Goal: Task Accomplishment & Management: Use online tool/utility

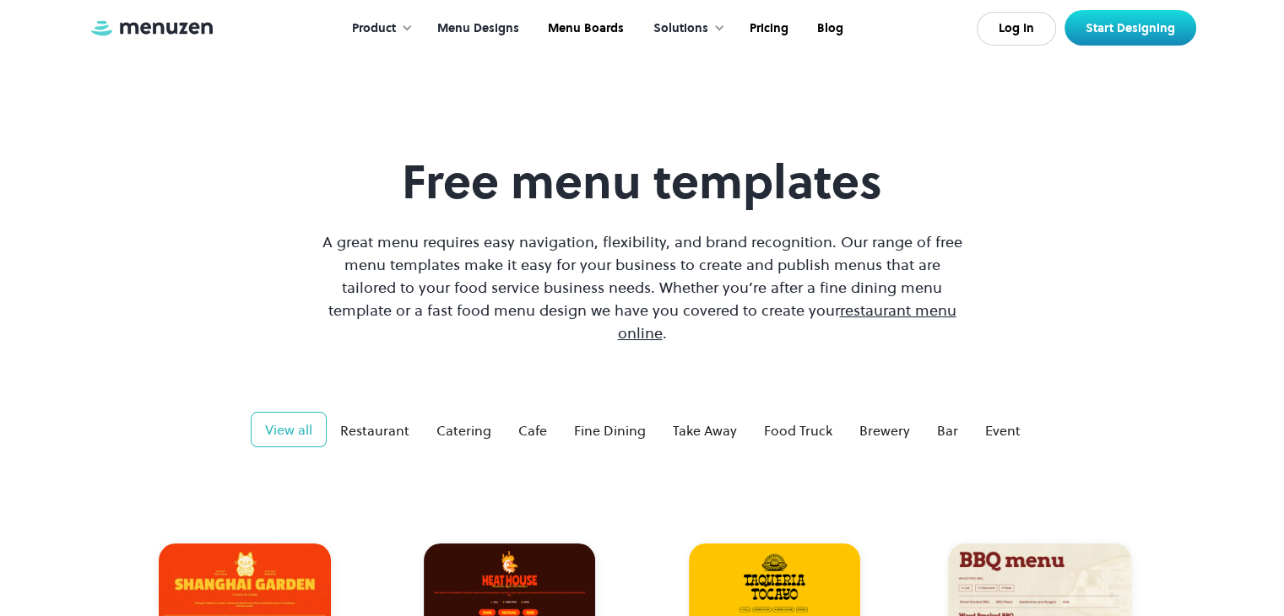
scroll to position [250, 0]
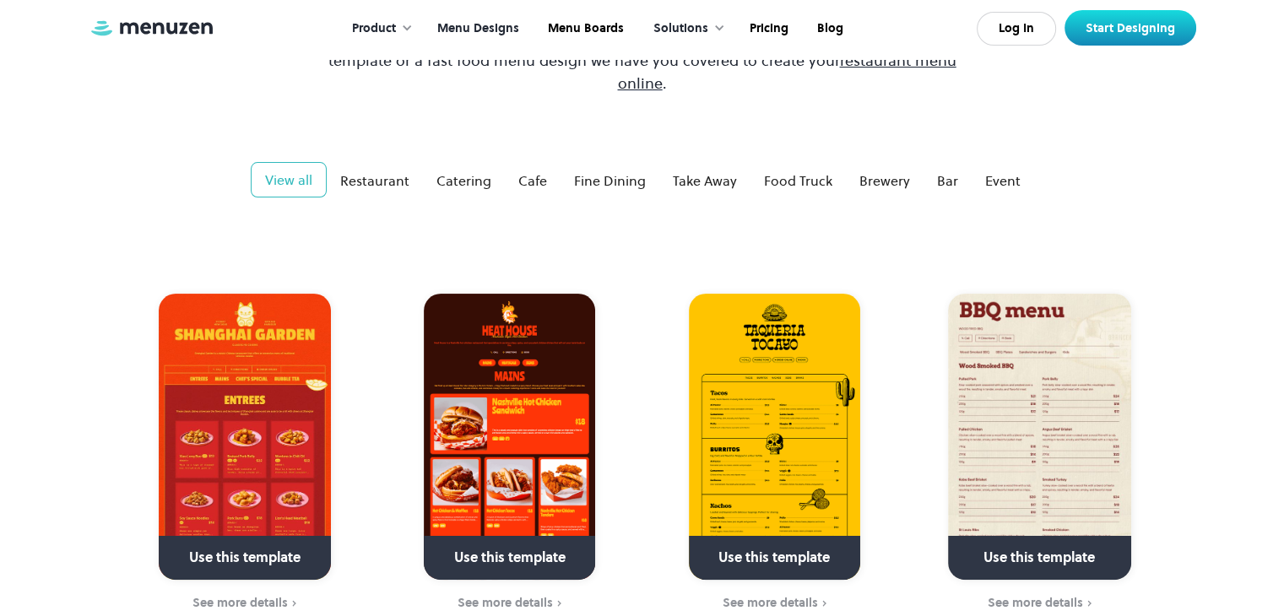
click at [496, 315] on img at bounding box center [509, 437] width 171 height 286
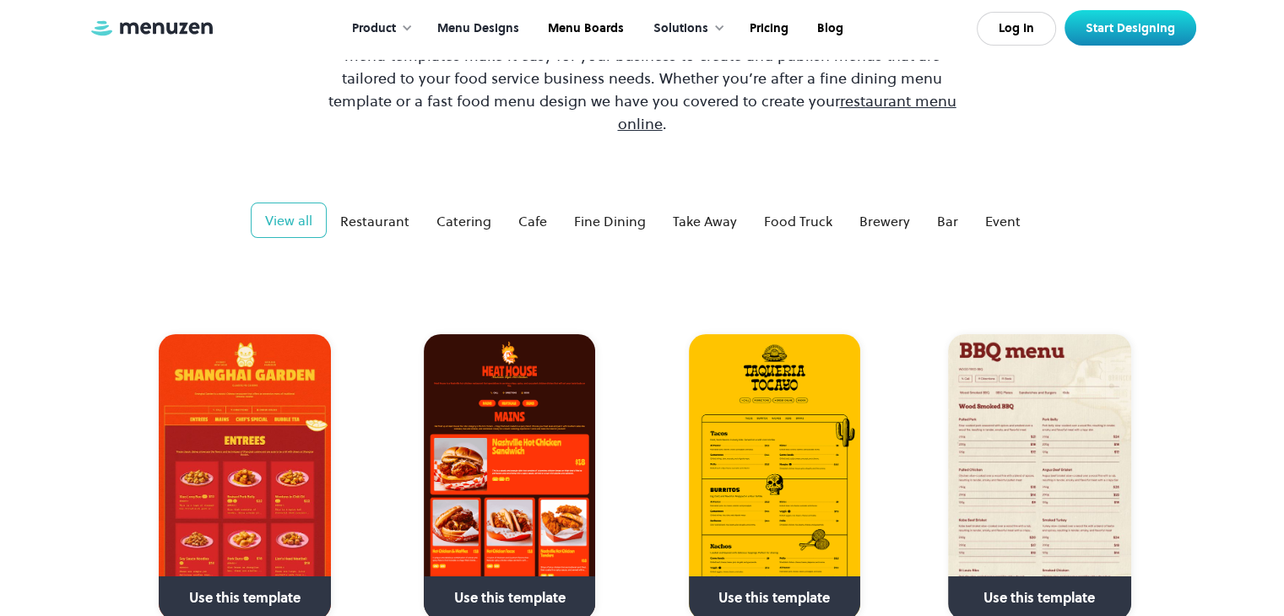
scroll to position [169, 0]
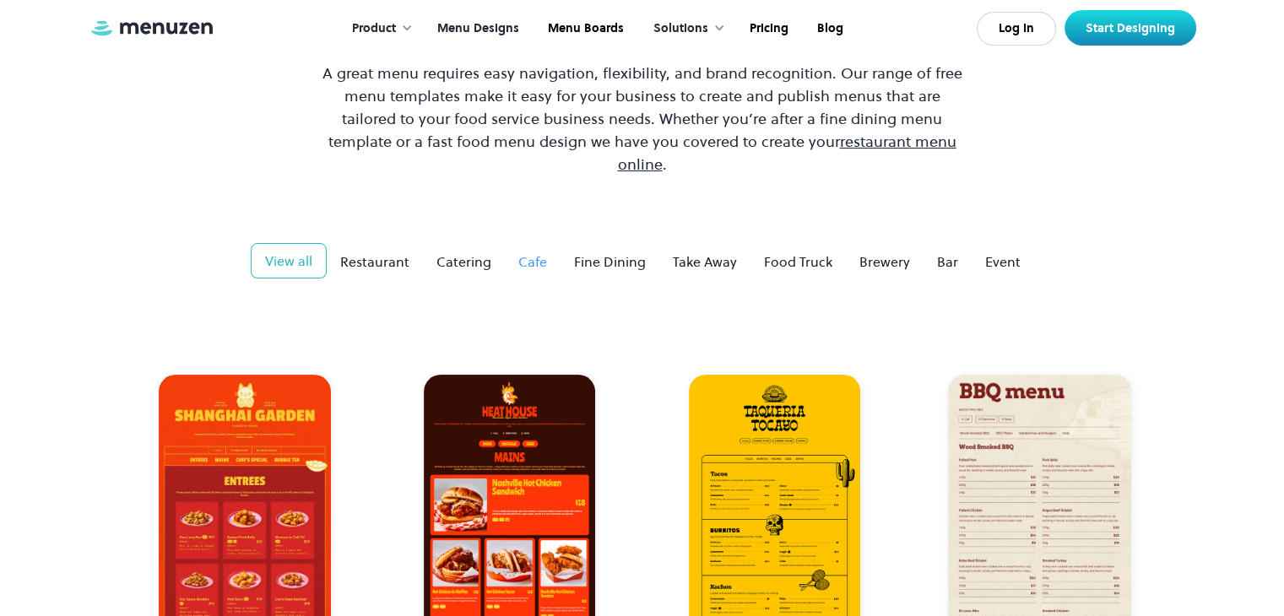
click at [544, 251] on div "Cafe" at bounding box center [532, 261] width 29 height 20
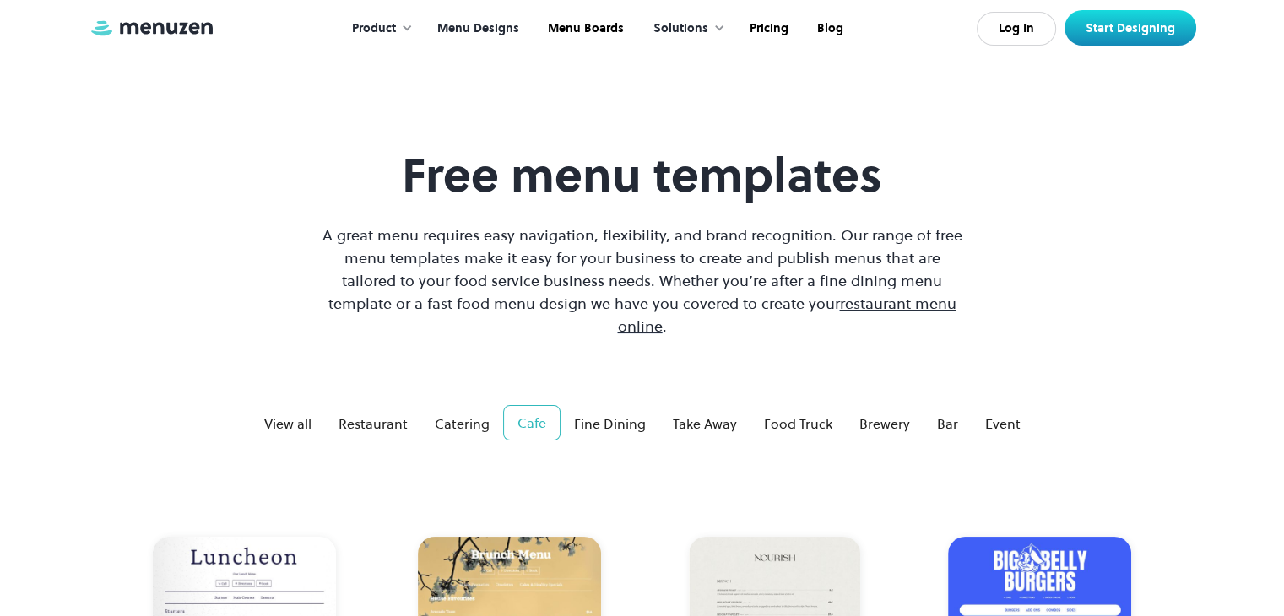
scroll to position [0, 0]
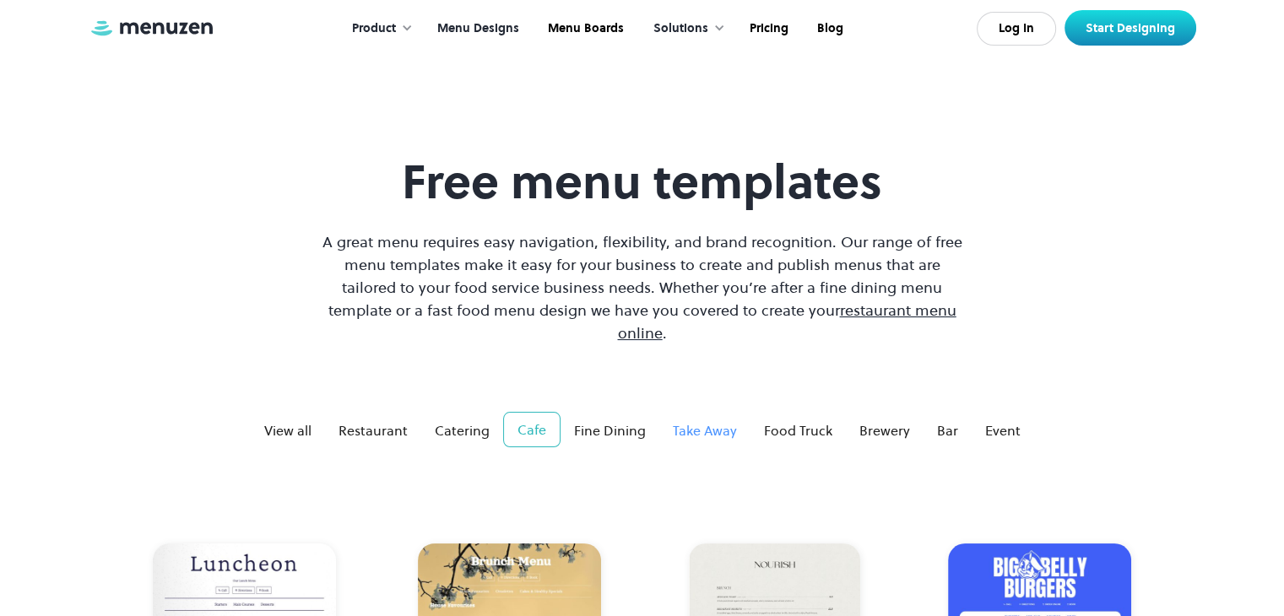
click at [689, 420] on div "Take Away" at bounding box center [705, 430] width 64 height 20
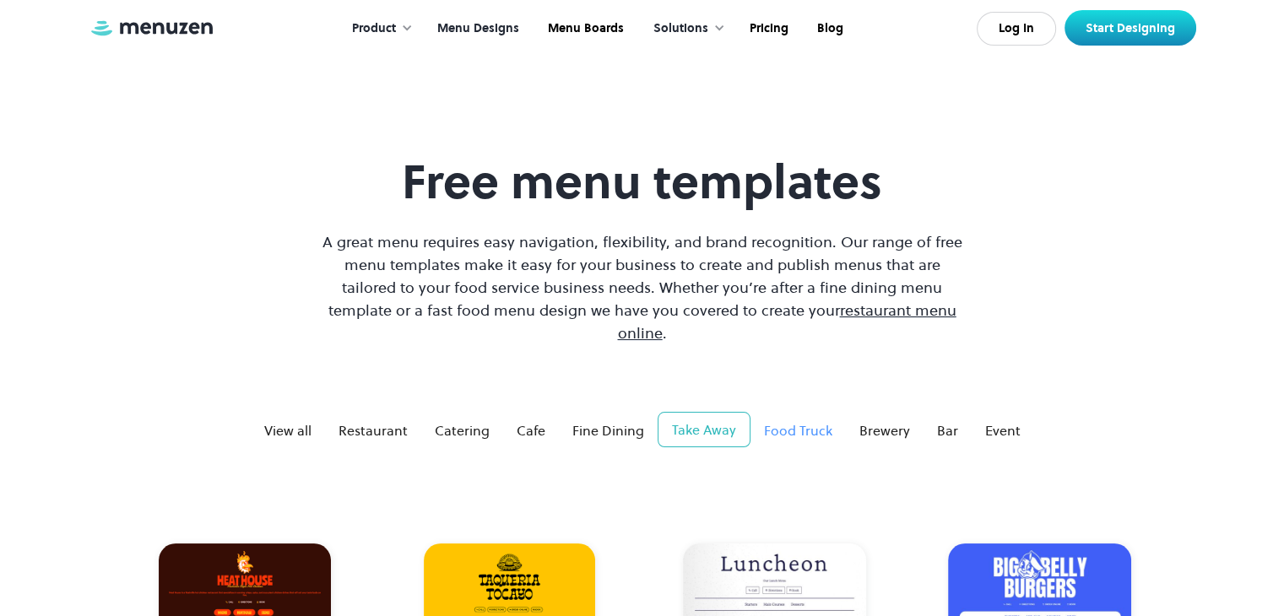
click at [787, 420] on div "Food Truck" at bounding box center [798, 430] width 68 height 20
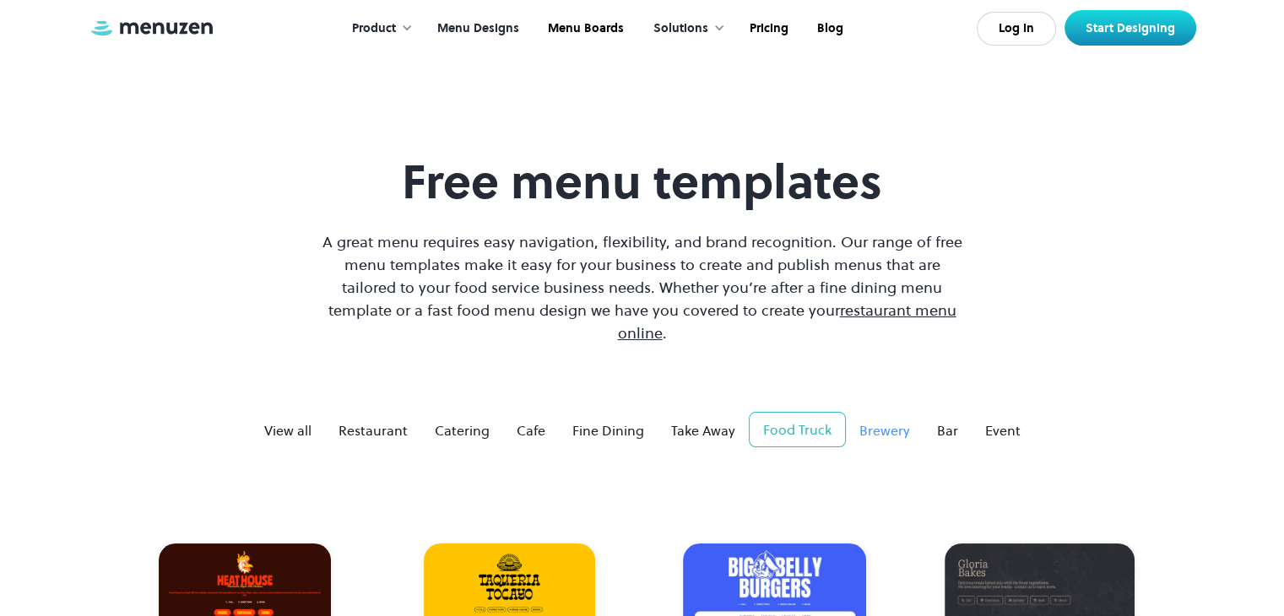
click at [879, 420] on div "Brewery" at bounding box center [884, 430] width 51 height 20
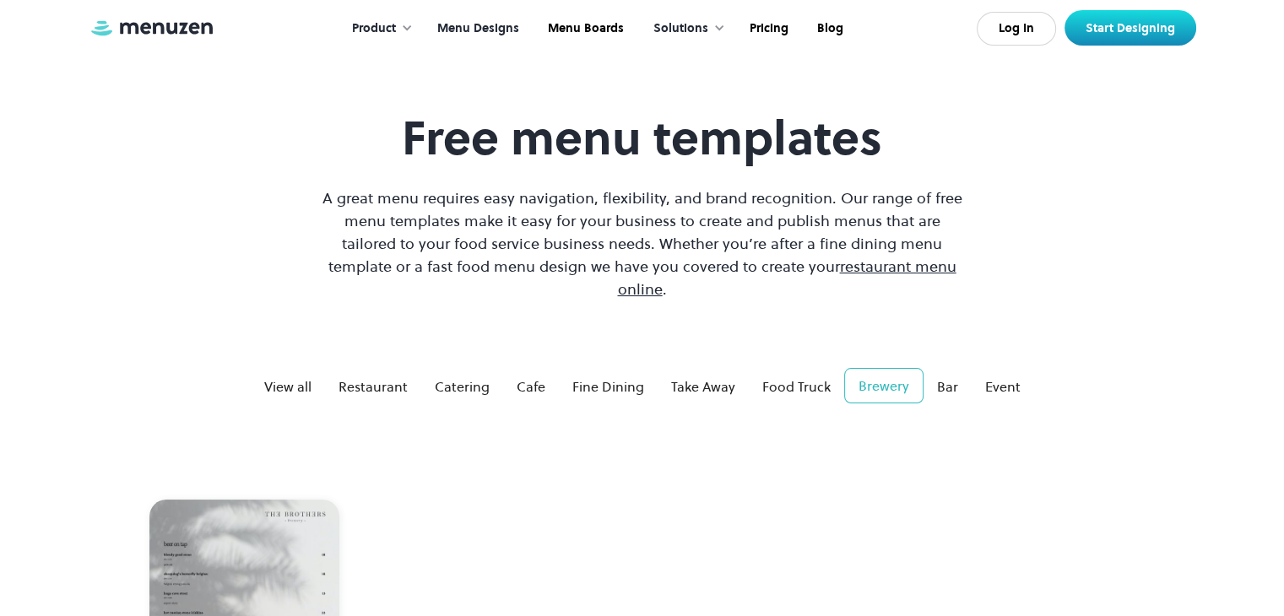
scroll to position [32, 0]
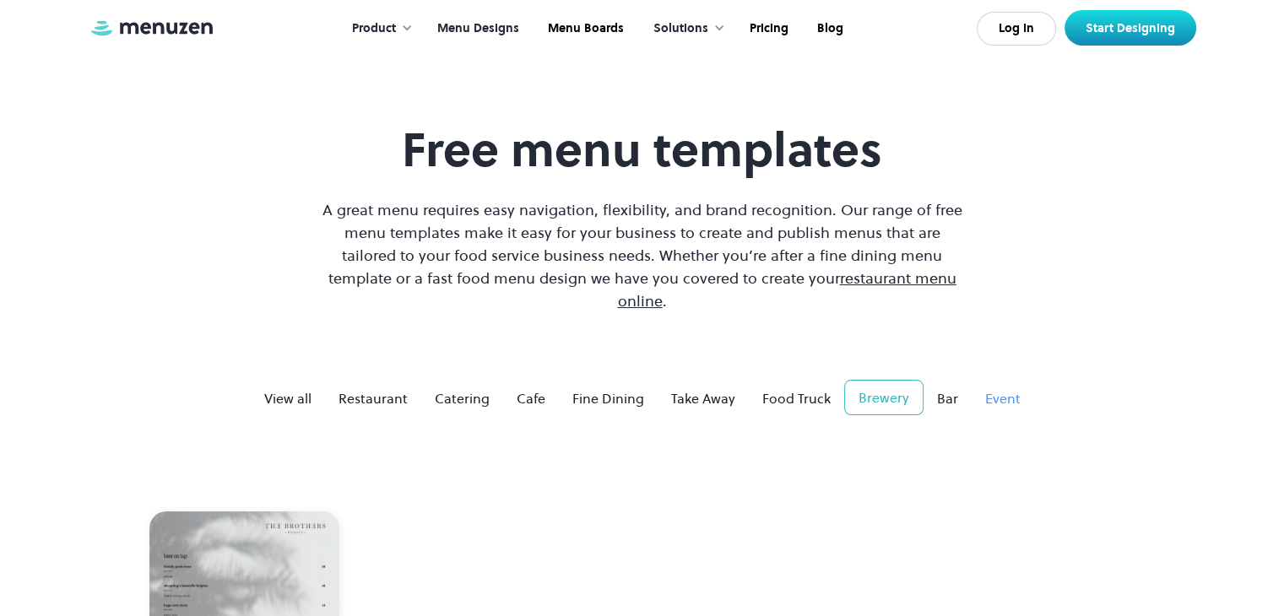
click at [994, 388] on div "Event" at bounding box center [1002, 398] width 35 height 20
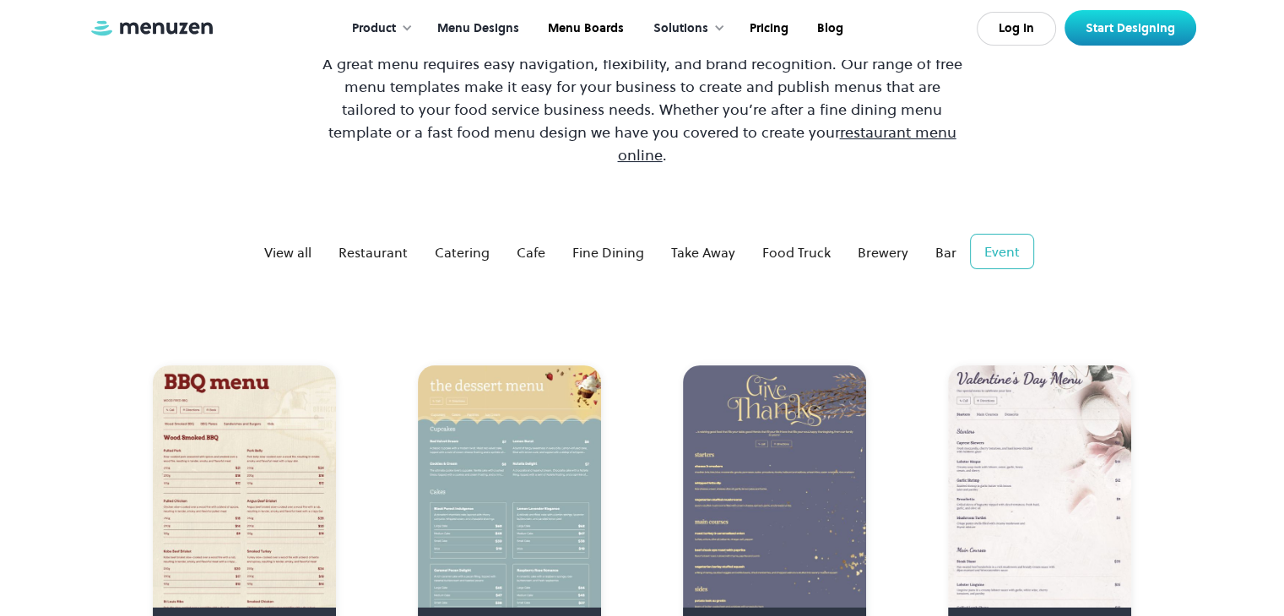
scroll to position [179, 0]
click at [378, 241] on div "Restaurant" at bounding box center [372, 251] width 69 height 20
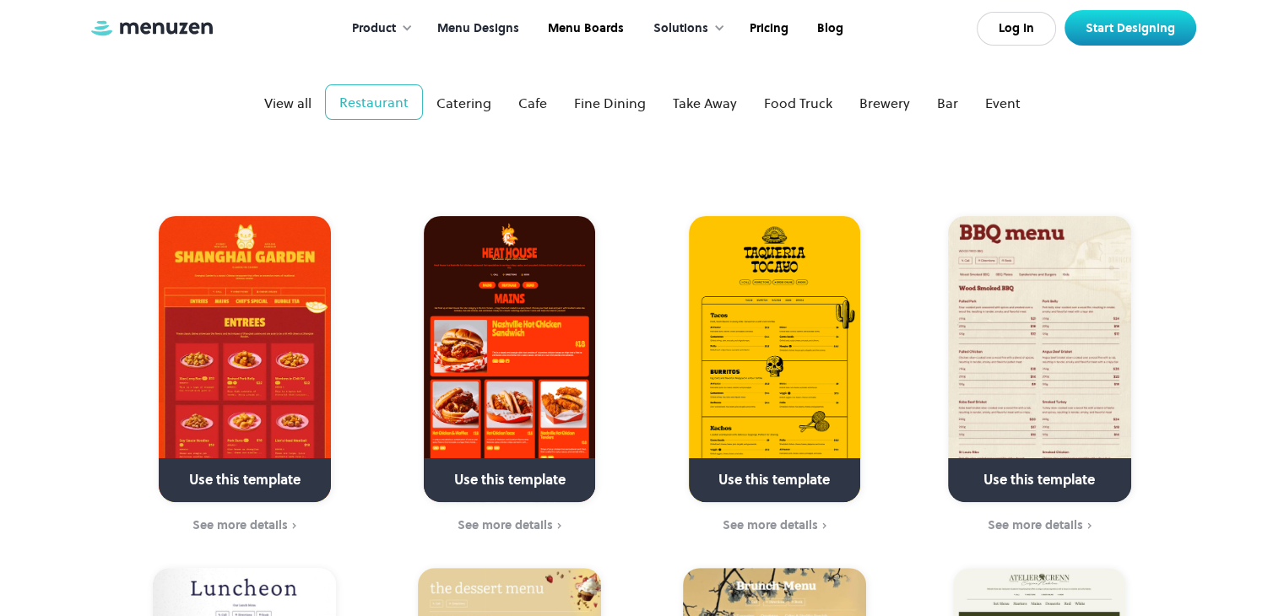
scroll to position [327, 0]
click at [514, 518] on div "See more details" at bounding box center [504, 525] width 95 height 14
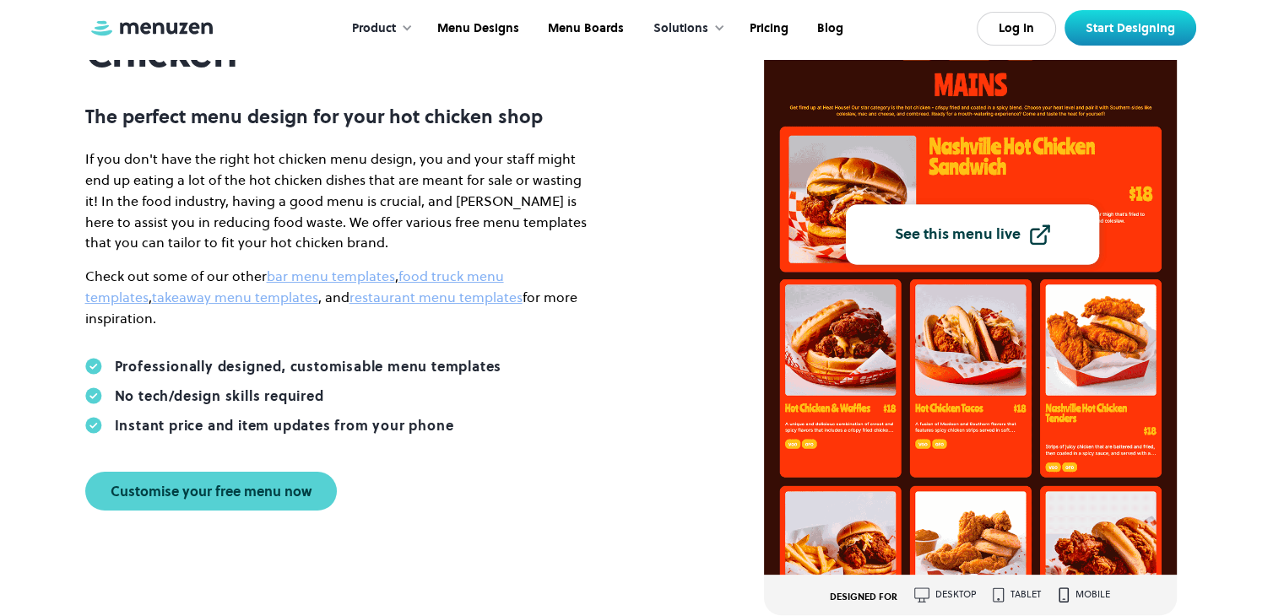
scroll to position [283, 0]
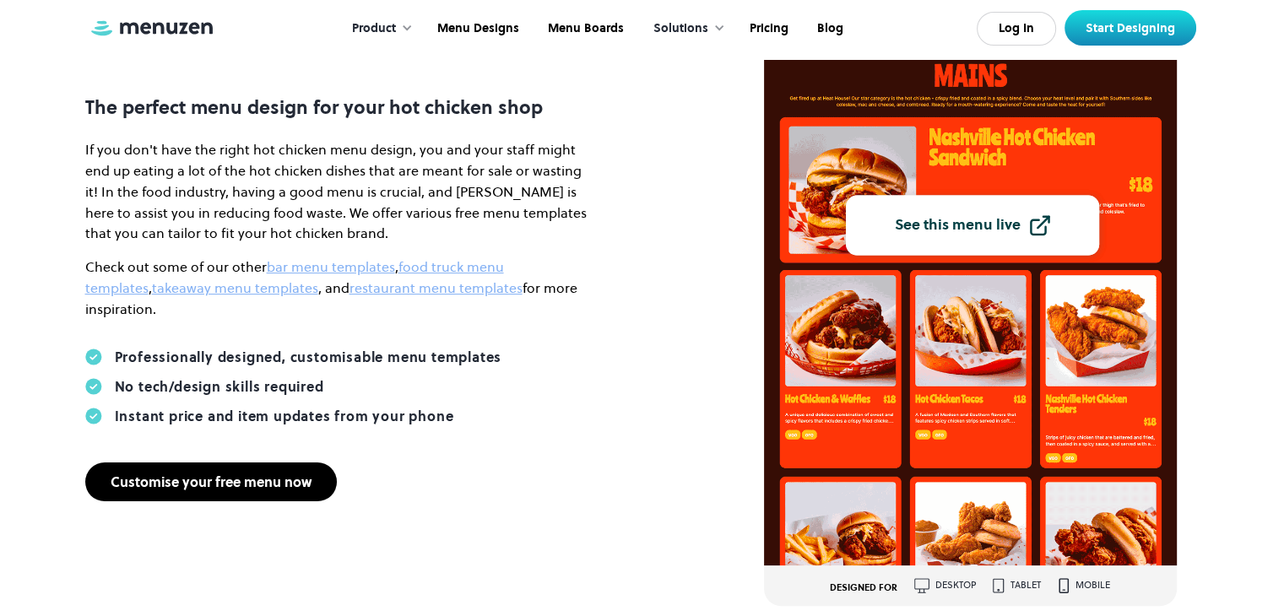
drag, startPoint x: 0, startPoint y: 0, endPoint x: 300, endPoint y: 473, distance: 560.3
click at [300, 475] on div "Customise your free menu now" at bounding box center [211, 482] width 201 height 14
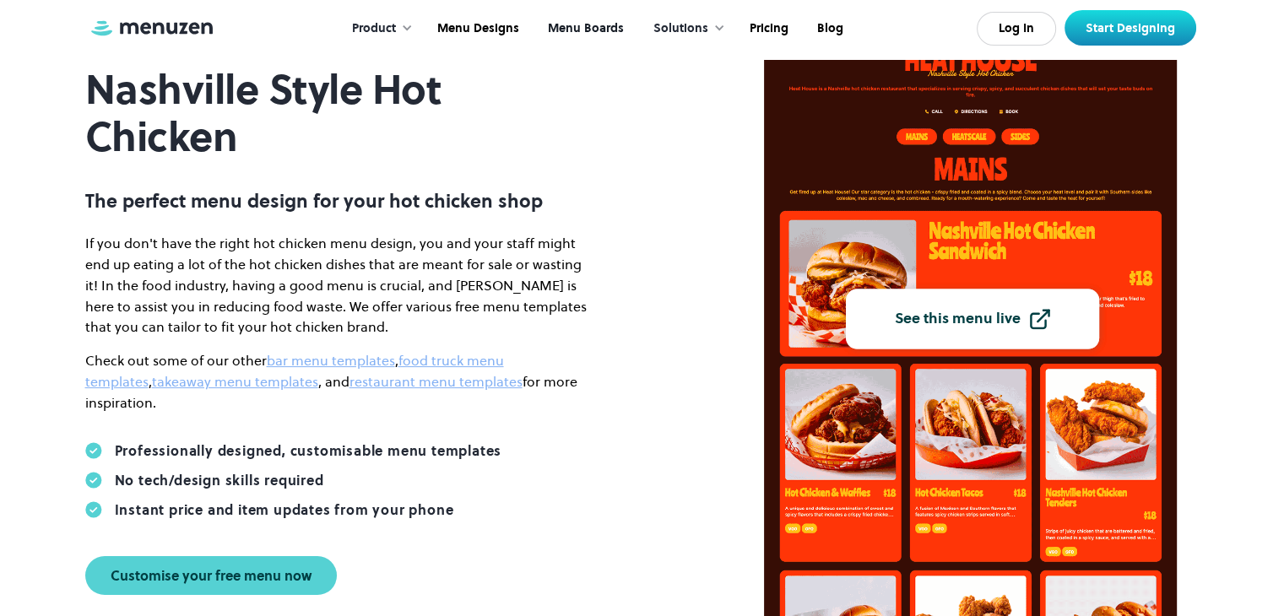
scroll to position [188, 0]
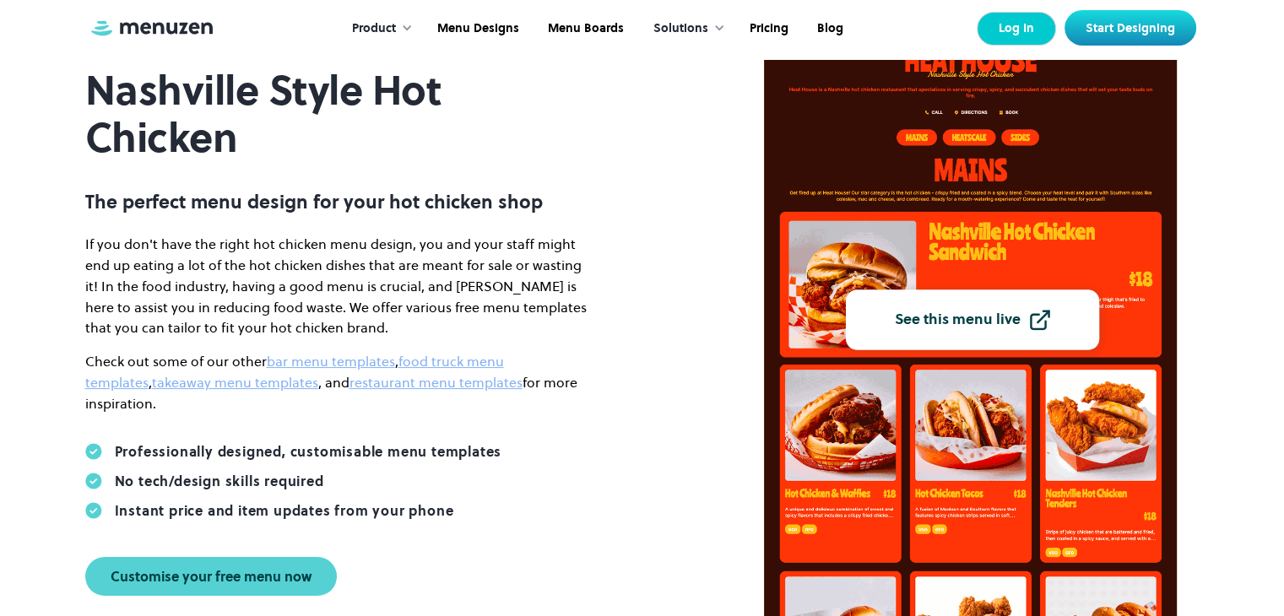
click at [1023, 28] on link "Log In" at bounding box center [1015, 29] width 79 height 34
